Goal: Register for event/course

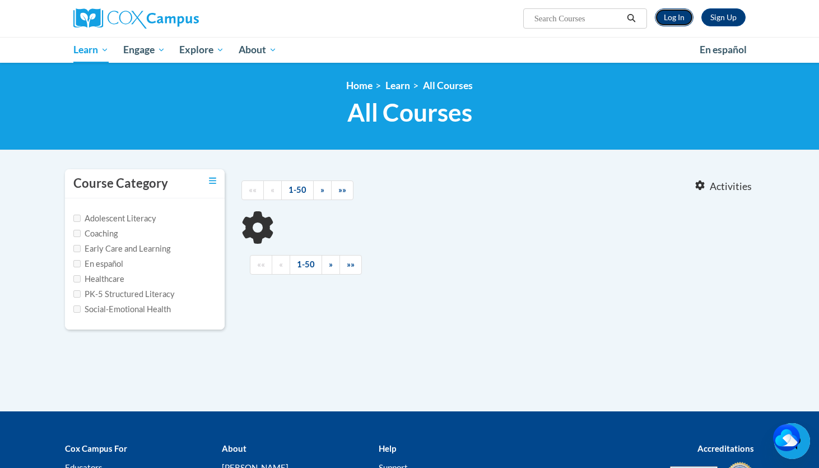
click at [674, 18] on link "Log In" at bounding box center [674, 17] width 39 height 18
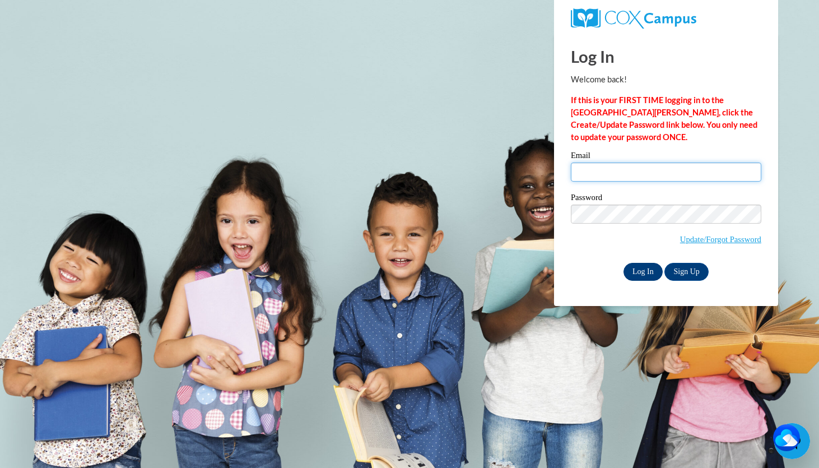
type input "Klanham0037@kctcs.edu"
click at [644, 279] on input "Log In" at bounding box center [642, 272] width 39 height 18
click at [644, 276] on input "Log In" at bounding box center [642, 272] width 39 height 18
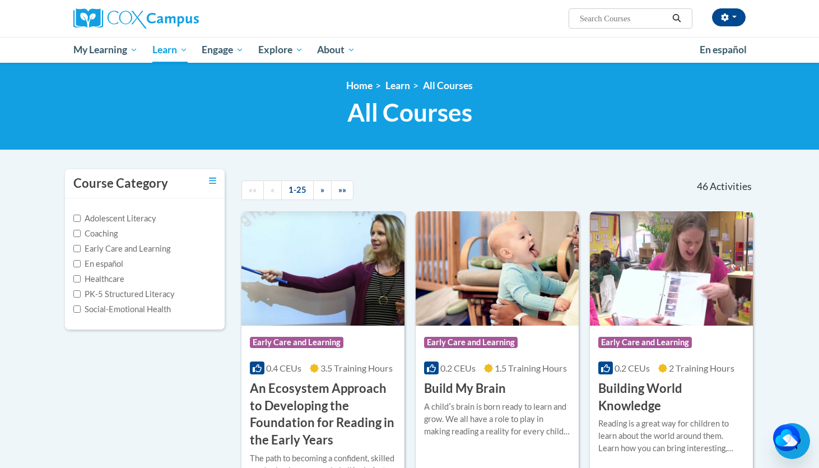
click at [488, 171] on div at bounding box center [520, 182] width 132 height 26
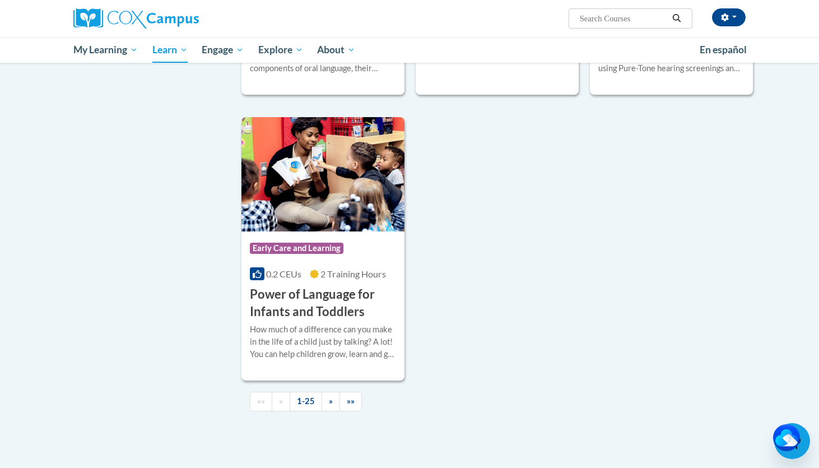
scroll to position [2487, 0]
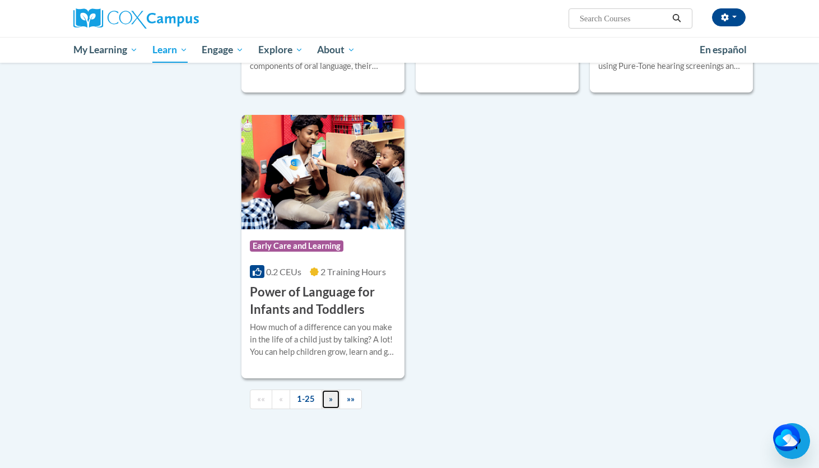
click at [329, 403] on span "»" at bounding box center [331, 399] width 4 height 10
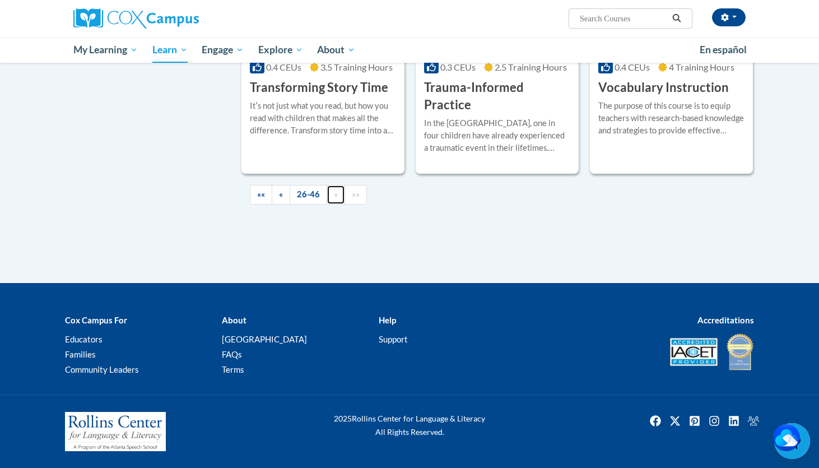
scroll to position [1962, 0]
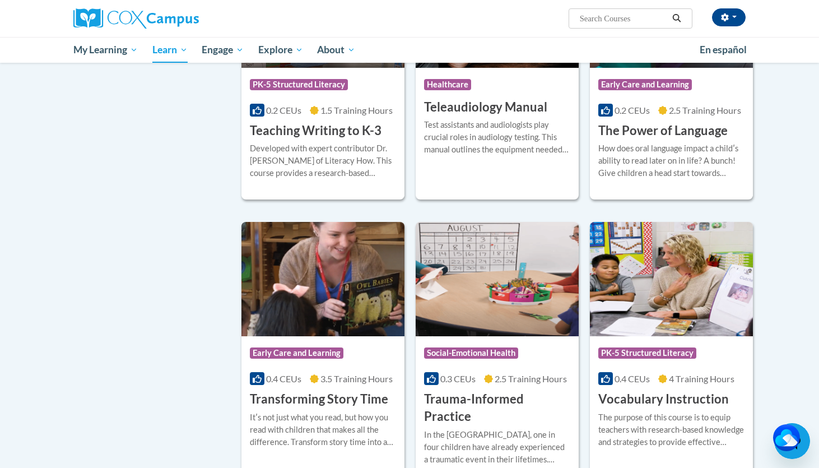
scroll to position [1703, 0]
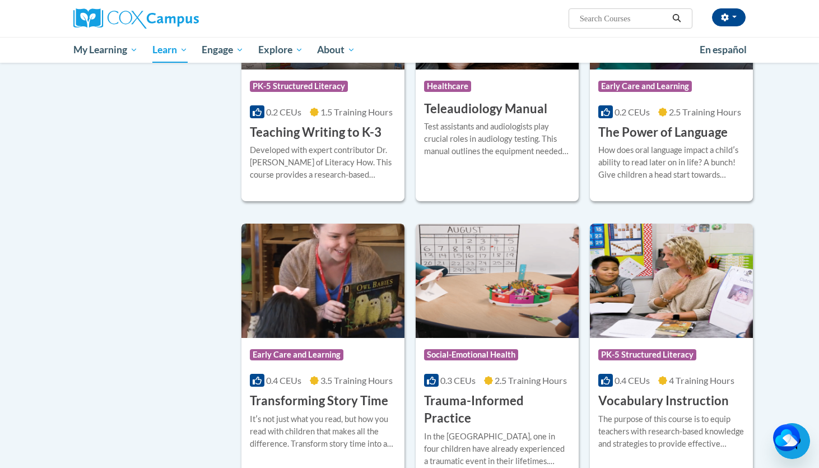
click at [311, 392] on h3 "Transforming Story Time" at bounding box center [319, 400] width 138 height 17
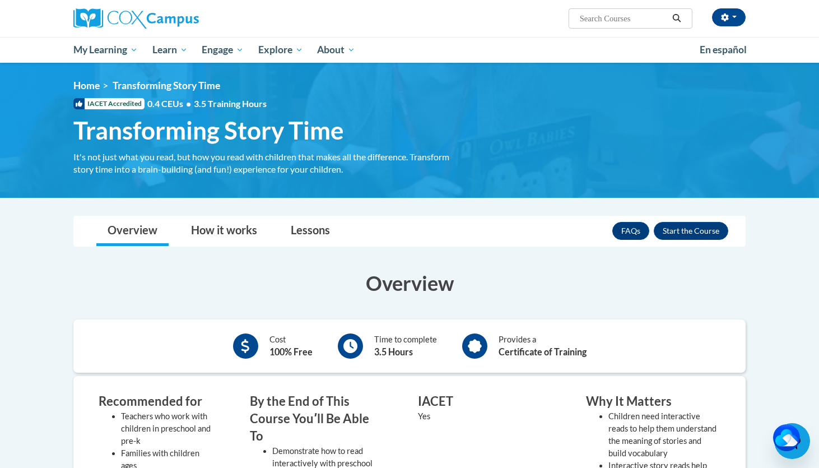
click at [620, 271] on h3 "Overview" at bounding box center [409, 283] width 672 height 28
click at [667, 227] on button "Enroll" at bounding box center [691, 231] width 74 height 18
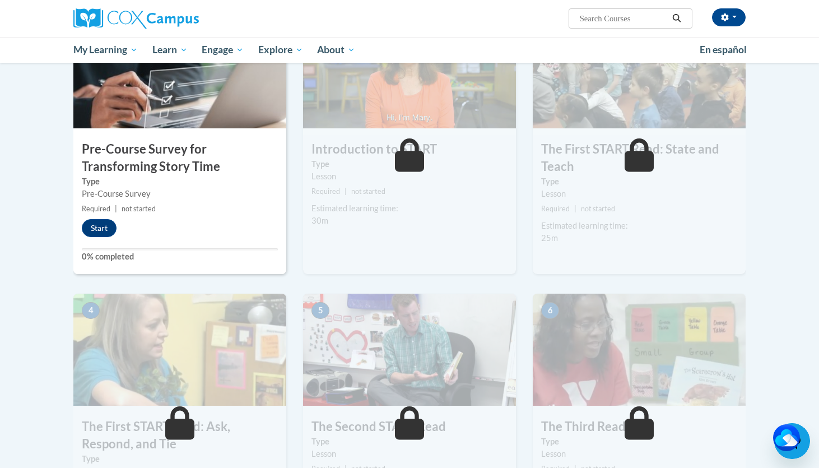
scroll to position [291, 0]
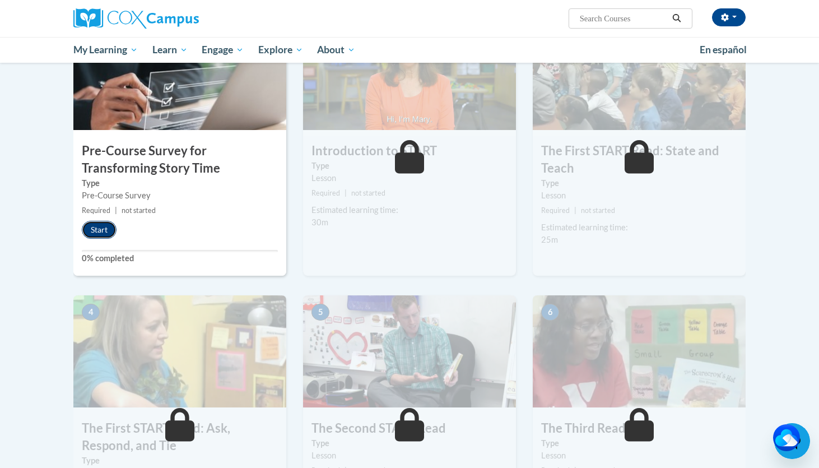
click at [104, 224] on button "Start" at bounding box center [99, 230] width 35 height 18
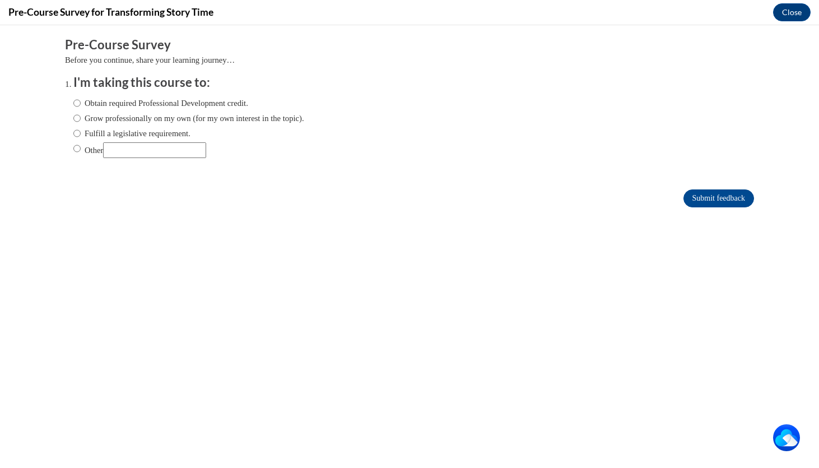
scroll to position [0, 0]
click at [257, 118] on label "Grow professionally on my own (for my own interest in the topic)." at bounding box center [188, 118] width 231 height 12
click at [81, 118] on input "Grow professionally on my own (for my own interest in the topic)." at bounding box center [76, 118] width 7 height 12
radio input "true"
click at [726, 197] on input "Submit feedback" at bounding box center [718, 198] width 71 height 18
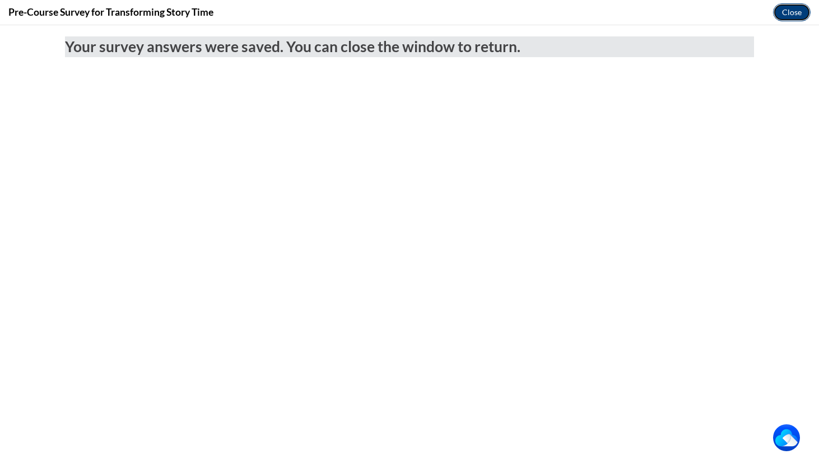
click at [798, 15] on button "Close" at bounding box center [792, 12] width 38 height 18
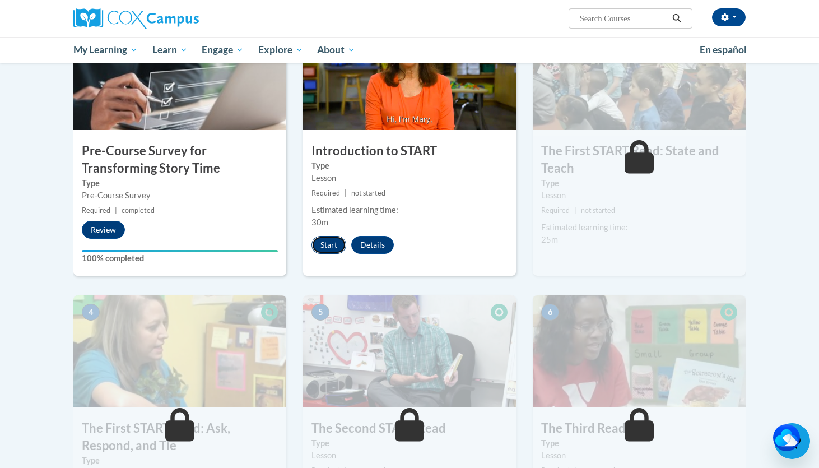
click at [333, 246] on button "Start" at bounding box center [328, 245] width 35 height 18
